Goal: Obtain resource: Download file/media

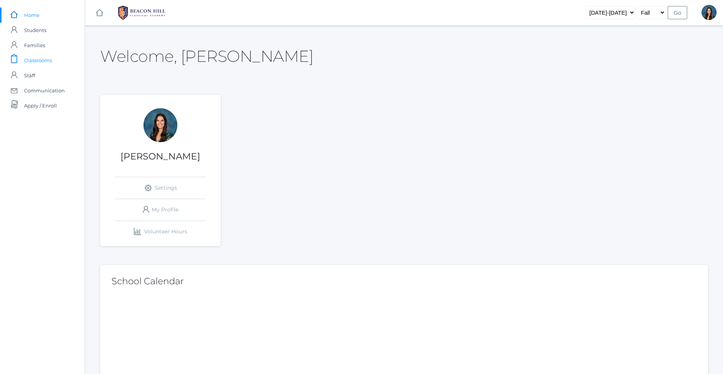
click at [61, 60] on link "icons/clipboard/plain Created with Sketch. Classrooms" at bounding box center [42, 60] width 85 height 15
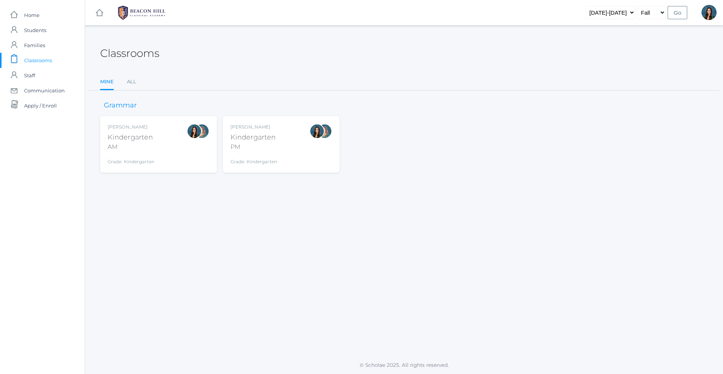
click at [263, 157] on div "Grade: Kindergarten" at bounding box center [254, 159] width 47 height 11
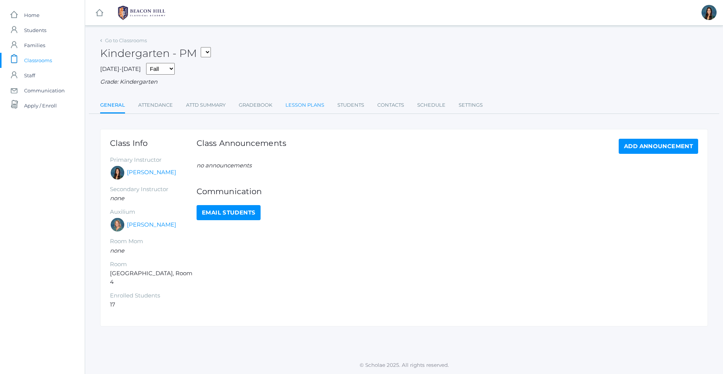
click at [310, 109] on link "Lesson Plans" at bounding box center [305, 105] width 39 height 15
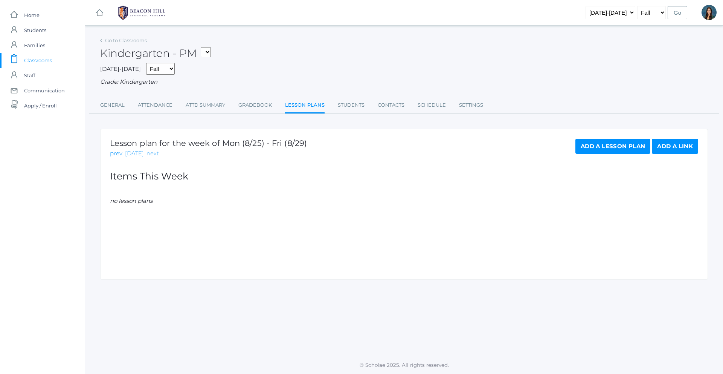
click at [150, 153] on link "next" at bounding box center [153, 153] width 12 height 9
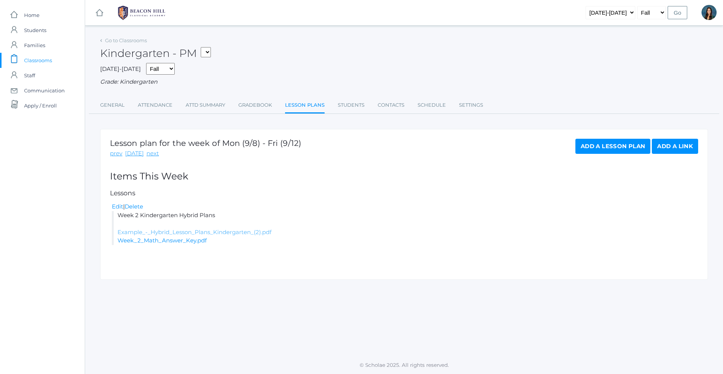
click at [258, 234] on link "Example_-_Hybrid_Lesson_Plans_Kindergarten_(2).pdf" at bounding box center [195, 231] width 154 height 7
